Goal: Information Seeking & Learning: Find specific fact

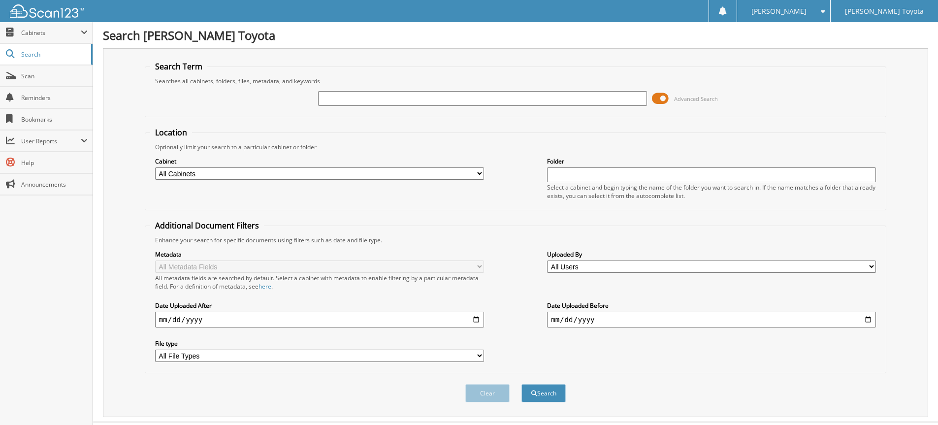
click at [407, 94] on input "text" at bounding box center [482, 98] width 329 height 15
type input "8"
type input "6228874"
click at [522, 384] on button "Search" at bounding box center [544, 393] width 44 height 18
